Goal: Task Accomplishment & Management: Complete application form

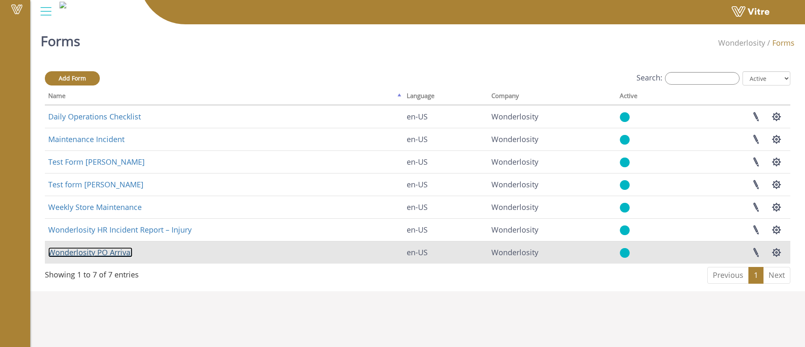
click at [91, 250] on link "Wonderlosity PO Arrival" at bounding box center [90, 253] width 84 height 10
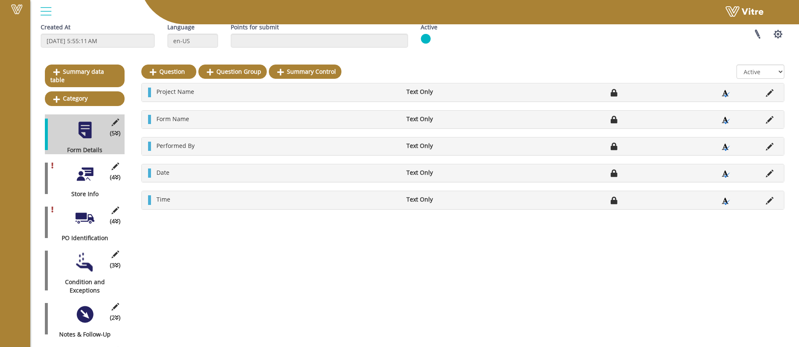
scroll to position [134, 0]
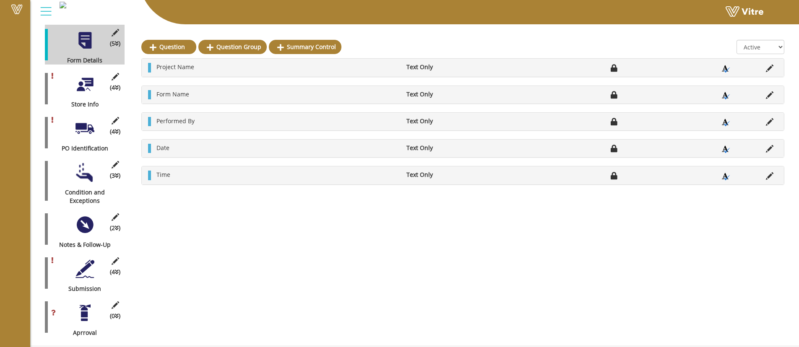
click at [83, 273] on div "(4 ) Submission" at bounding box center [85, 273] width 80 height 40
click at [85, 260] on div at bounding box center [85, 269] width 19 height 19
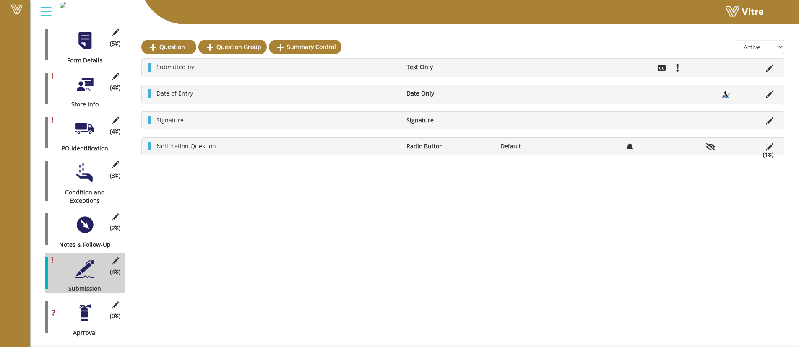
click at [81, 304] on div at bounding box center [85, 313] width 19 height 19
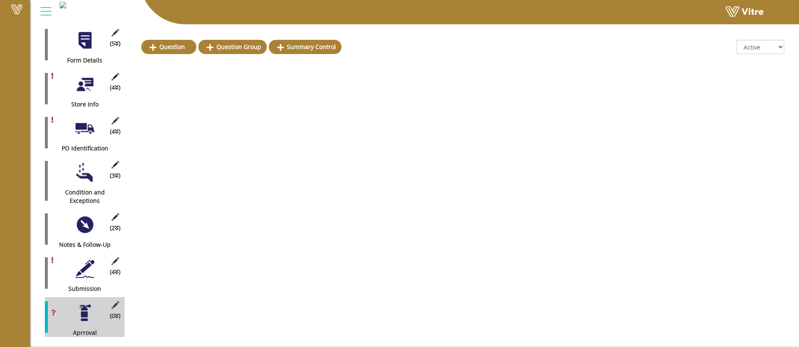
click at [88, 269] on div at bounding box center [85, 269] width 19 height 19
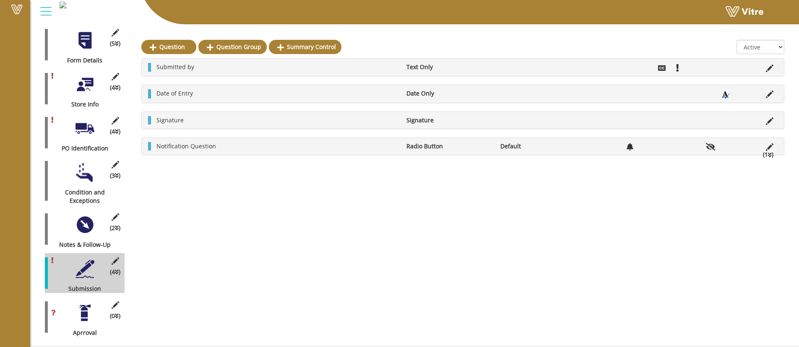
click at [769, 156] on icon at bounding box center [770, 155] width 4 height 6
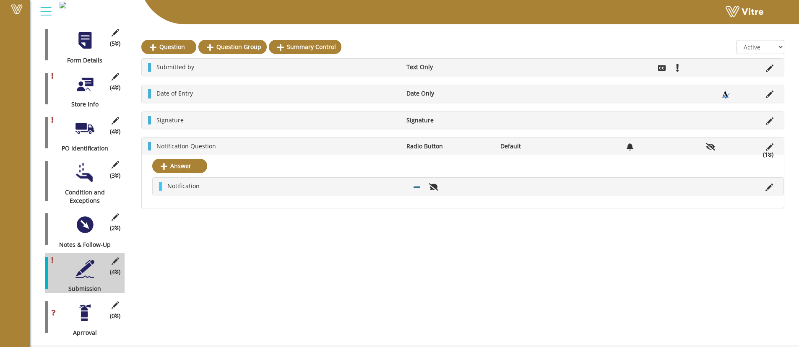
click at [321, 183] on li "Notification" at bounding box center [286, 186] width 246 height 8
click at [767, 186] on icon at bounding box center [770, 188] width 8 height 8
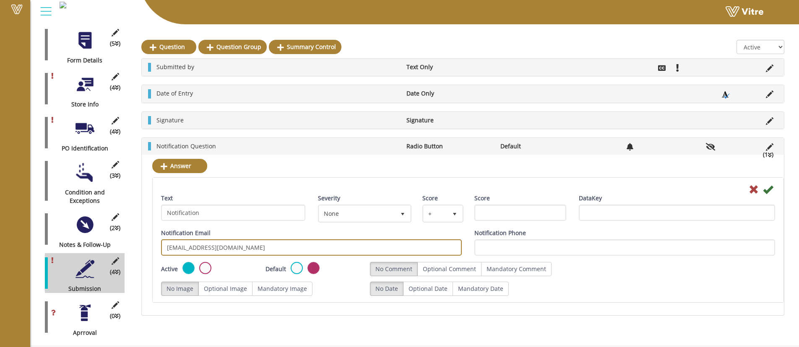
click at [339, 244] on input "brendon@wonderlosity.com" at bounding box center [311, 248] width 301 height 16
type input "brendon@wonderlosity.com, ellie@wonderlosity.com, david@wonderlosity.com"
click at [770, 189] on icon at bounding box center [768, 190] width 10 height 10
